Goal: Information Seeking & Learning: Learn about a topic

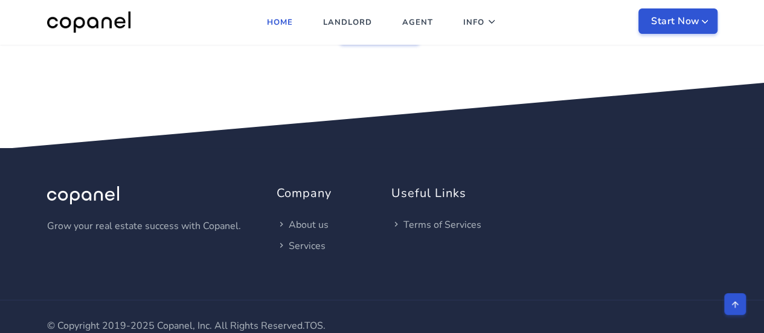
scroll to position [2242, 0]
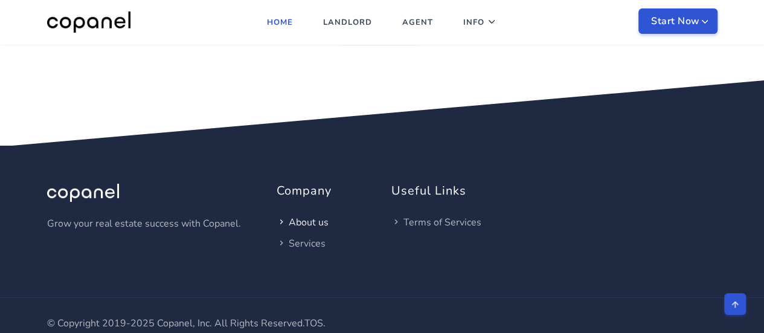
click at [318, 215] on link "About us" at bounding box center [302, 221] width 52 height 13
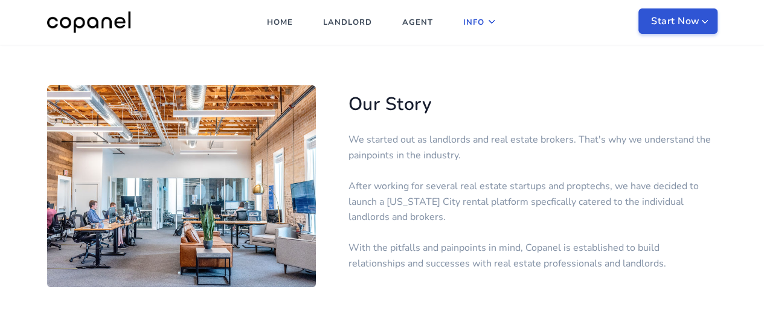
scroll to position [181, 0]
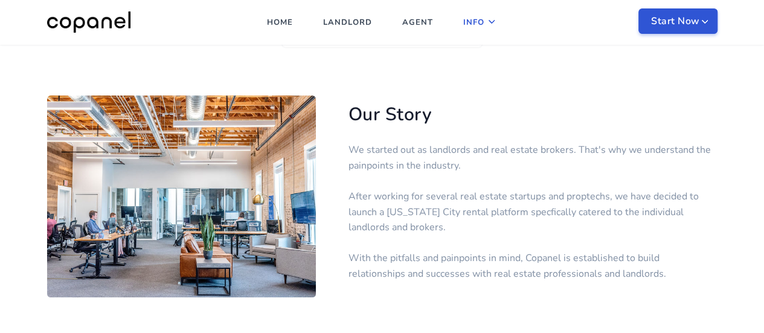
click at [509, 243] on p "We started out as landlords and real estate brokers. That's why we understand t…" at bounding box center [532, 211] width 369 height 139
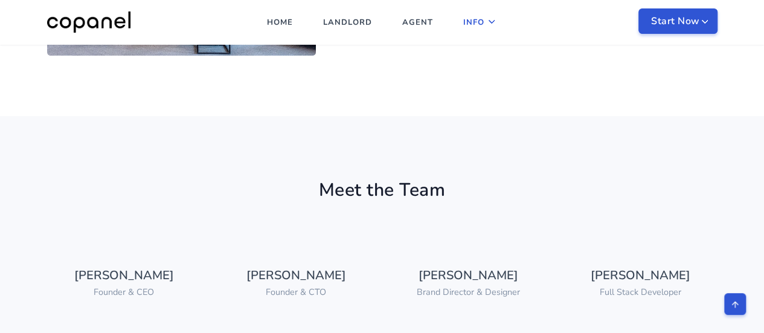
scroll to position [483, 0]
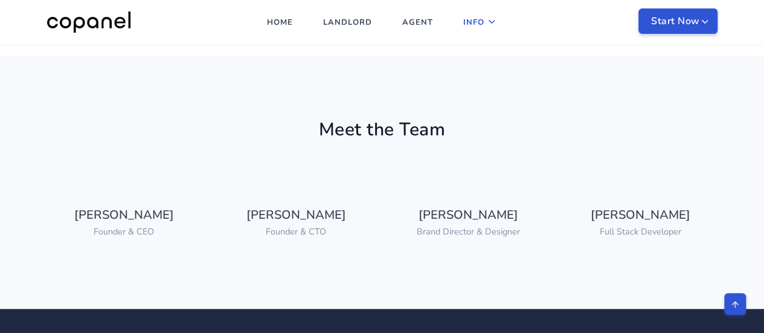
click at [321, 293] on section "Meet the Team [PERSON_NAME] Founder & CEO [PERSON_NAME] Founder & CTO" at bounding box center [382, 182] width 764 height 253
click at [116, 217] on link "[PERSON_NAME]" at bounding box center [124, 214] width 100 height 16
click at [128, 209] on link "[PERSON_NAME]" at bounding box center [124, 214] width 100 height 16
click at [120, 232] on small "Founder & CEO" at bounding box center [124, 231] width 60 height 12
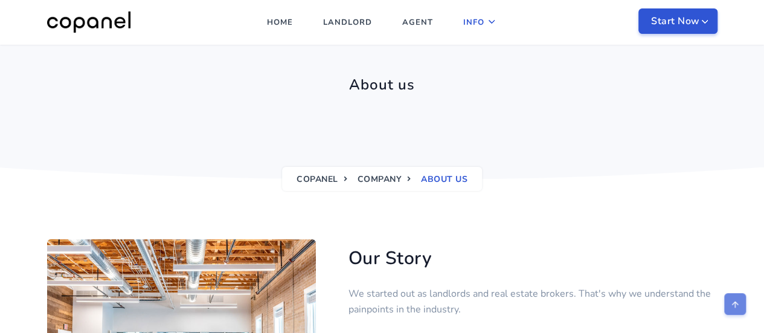
scroll to position [0, 0]
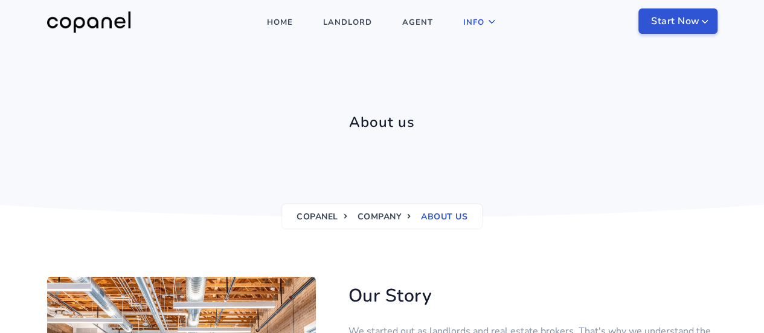
click at [493, 16] on ul "Home Landlord Agent Info Services About Us" at bounding box center [375, 22] width 490 height 45
click at [483, 22] on link "Info" at bounding box center [473, 22] width 39 height 45
click at [274, 26] on link "Home" at bounding box center [280, 22] width 44 height 45
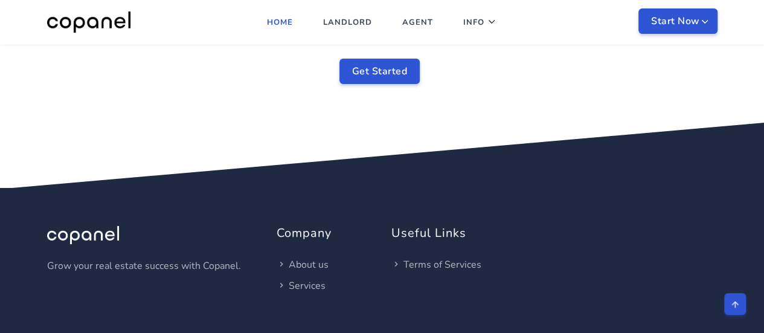
scroll to position [2181, 0]
